Goal: Information Seeking & Learning: Learn about a topic

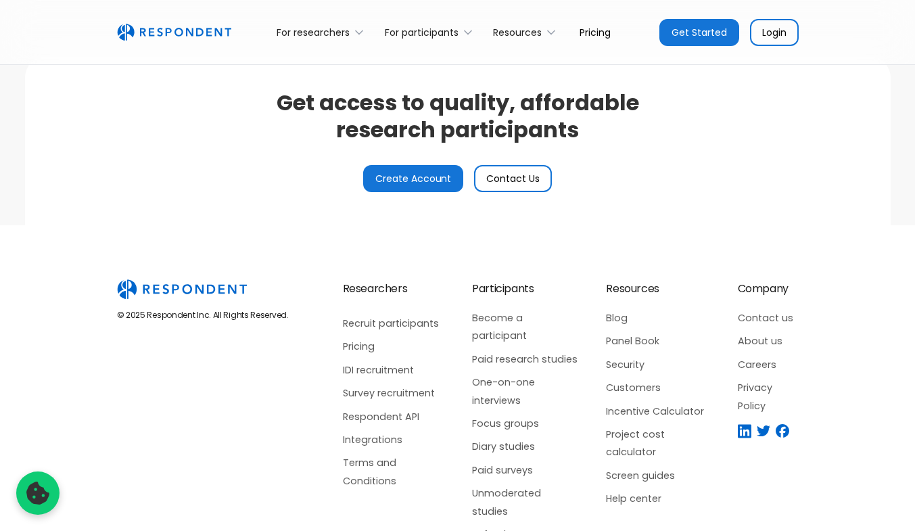
scroll to position [3244, 0]
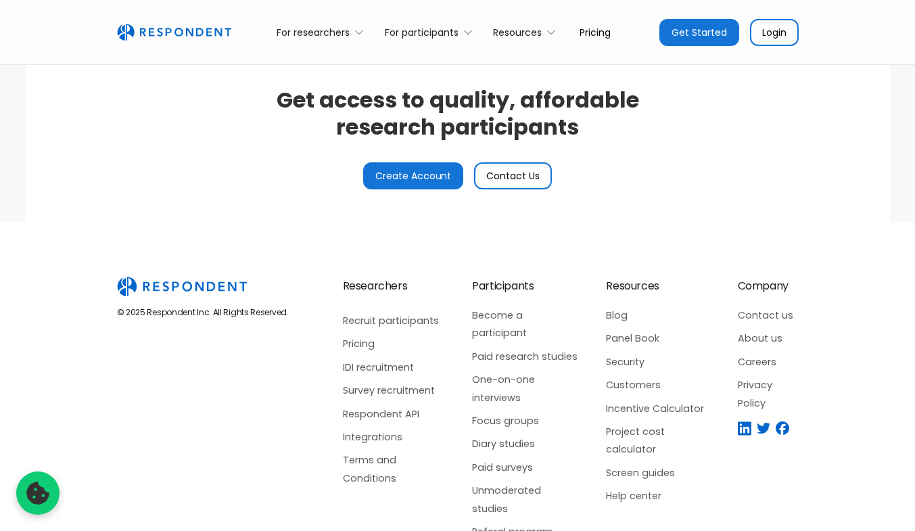
click at [749, 361] on link "Careers" at bounding box center [767, 362] width 61 height 18
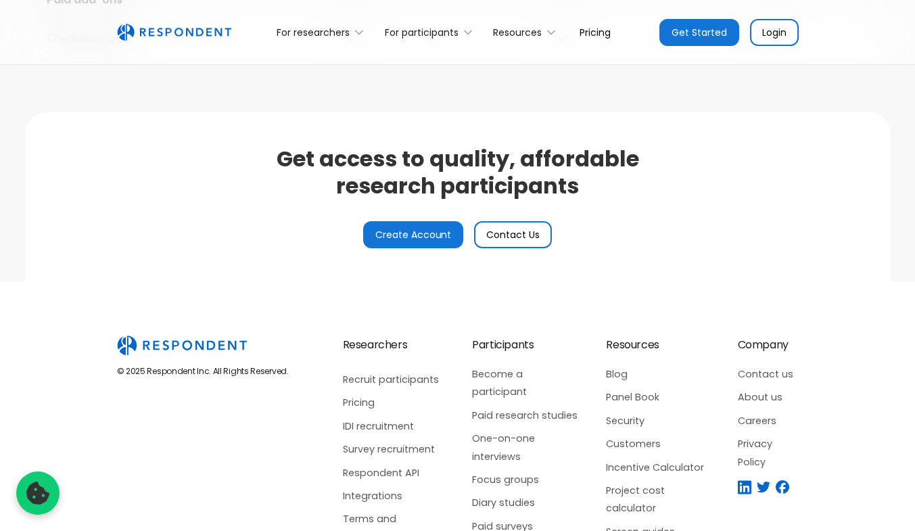
scroll to position [3182, 0]
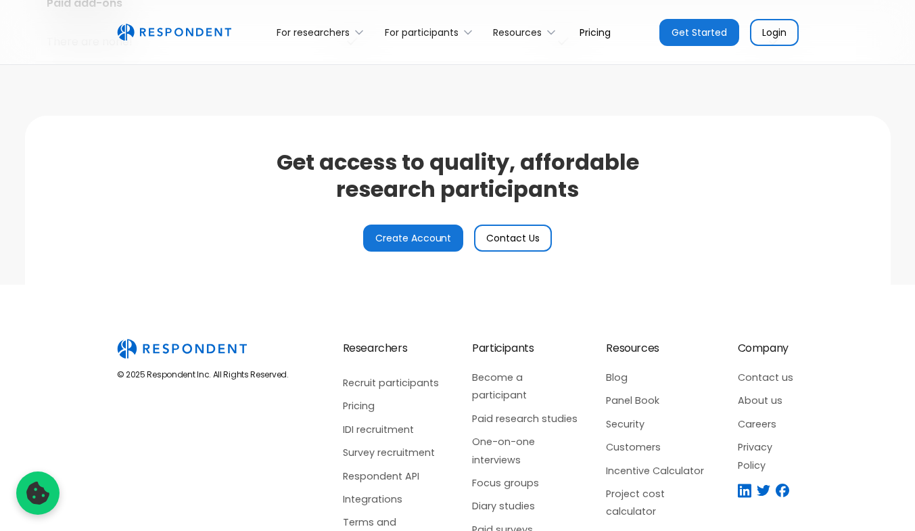
click at [522, 235] on link "Contact Us" at bounding box center [513, 237] width 78 height 27
click at [359, 33] on icon at bounding box center [359, 31] width 7 height 3
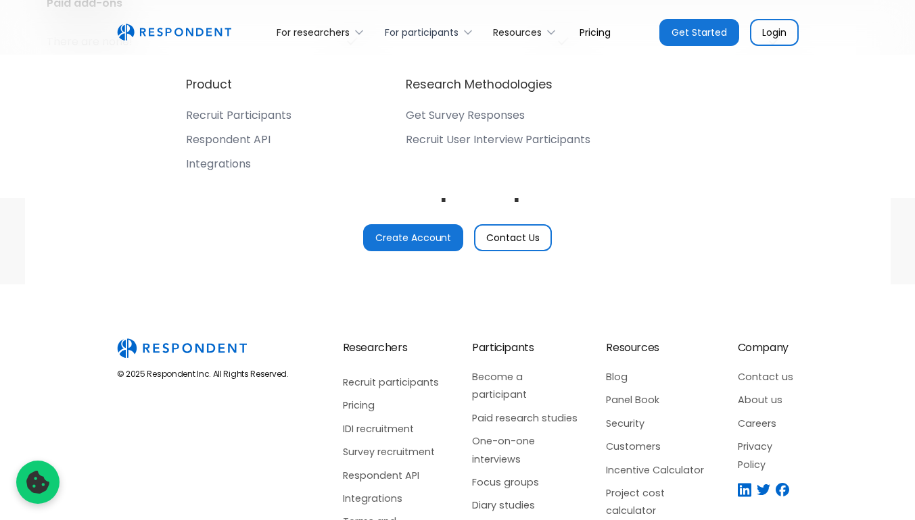
click at [470, 30] on icon at bounding box center [467, 31] width 7 height 3
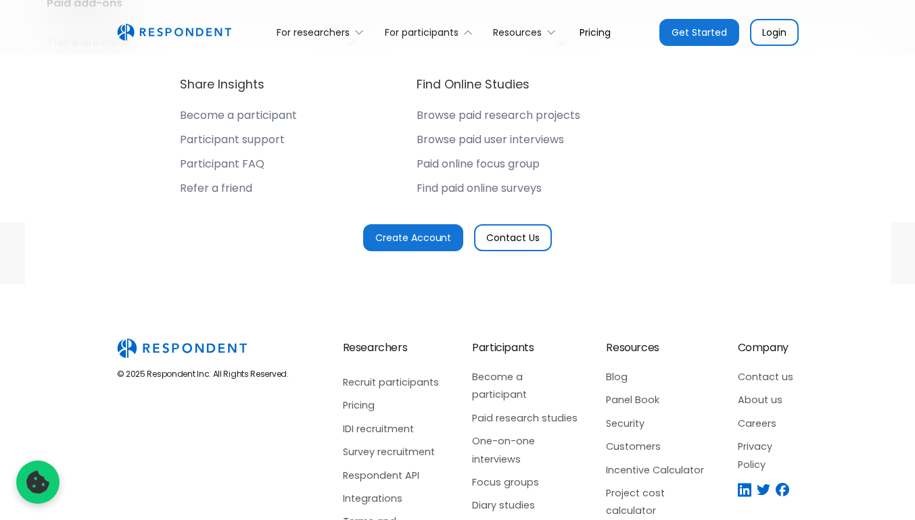
click at [713, 243] on div "Get access to quality, affordable research participants Create Account Contact …" at bounding box center [457, 200] width 865 height 169
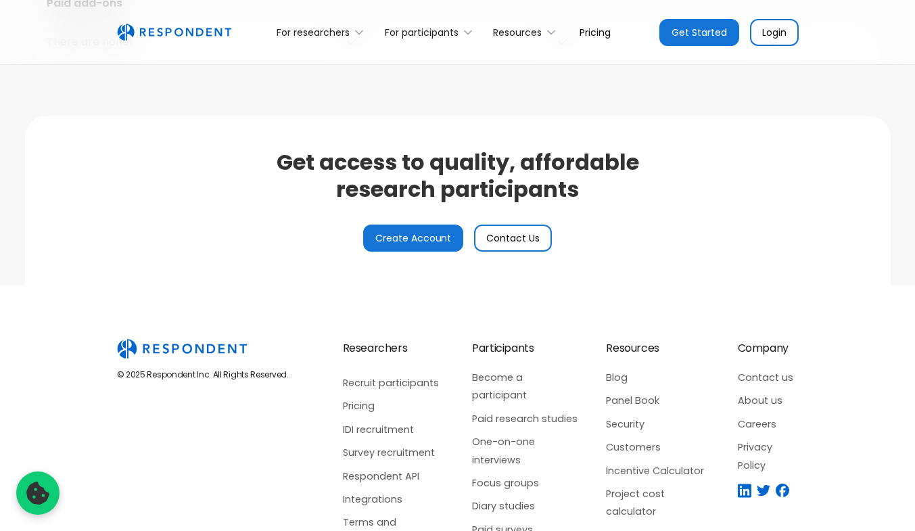
click at [598, 33] on link "Pricing" at bounding box center [594, 32] width 53 height 32
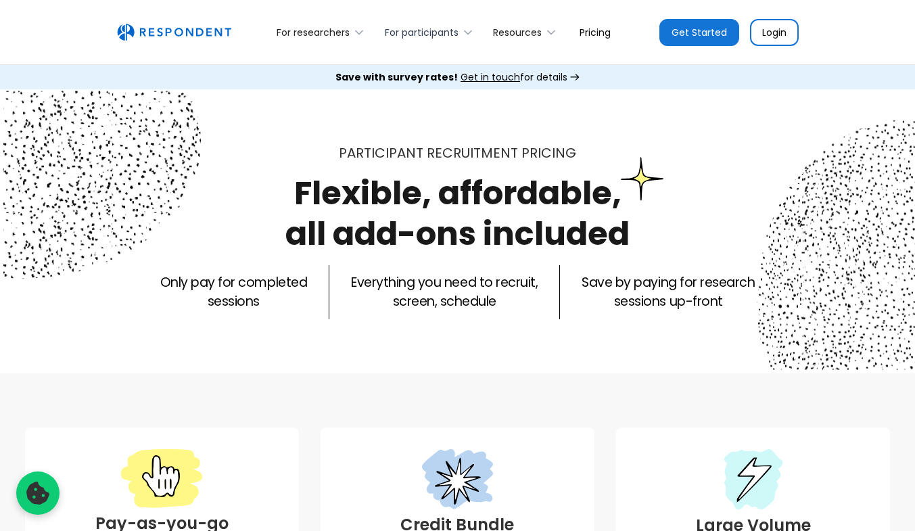
click at [462, 33] on icon at bounding box center [468, 33] width 14 height 14
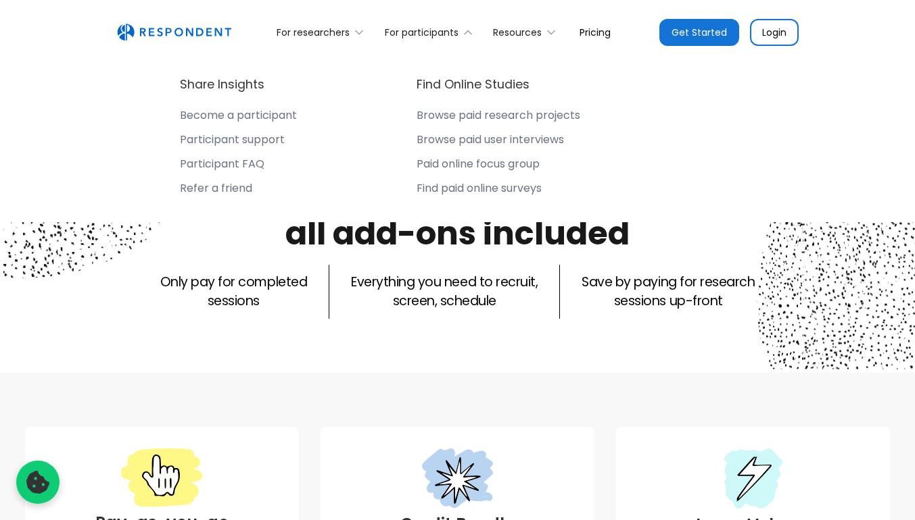
click at [259, 116] on div "Become a participant" at bounding box center [238, 116] width 117 height 14
